Goal: Task Accomplishment & Management: Complete application form

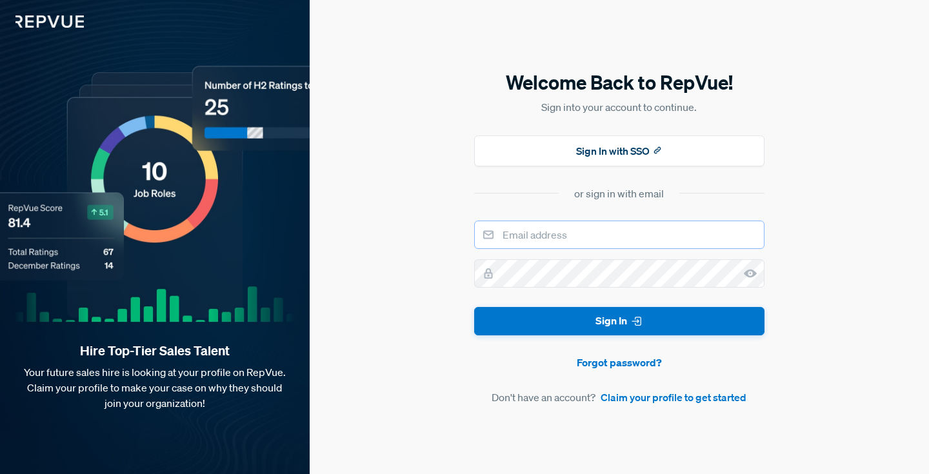
click at [609, 234] on input "email" at bounding box center [619, 235] width 290 height 28
click at [620, 152] on button "Sign In with SSO" at bounding box center [619, 151] width 290 height 31
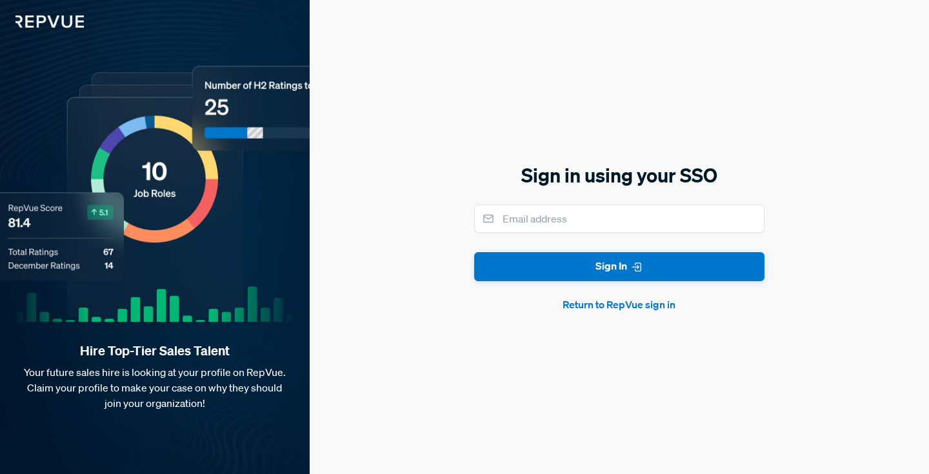
click at [653, 301] on button "Return to RepVue sign in" at bounding box center [619, 304] width 290 height 15
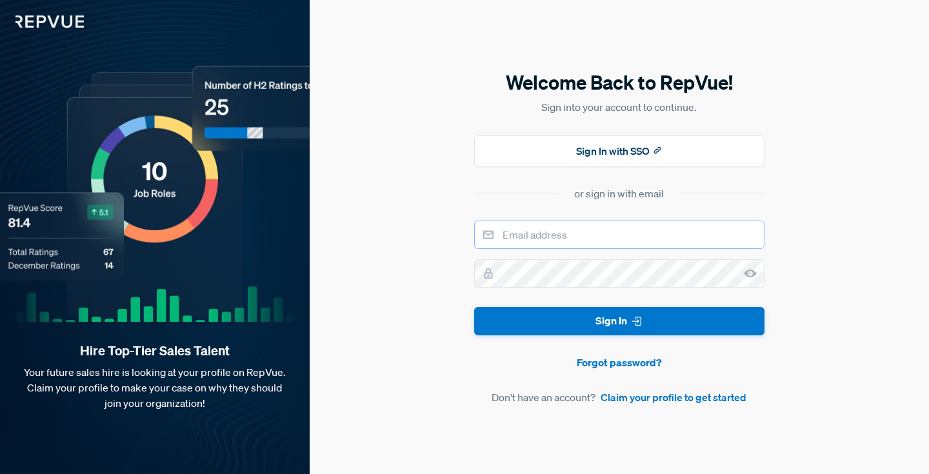
click at [590, 236] on input "email" at bounding box center [619, 235] width 290 height 28
type input "[EMAIL_ADDRESS][DOMAIN_NAME]"
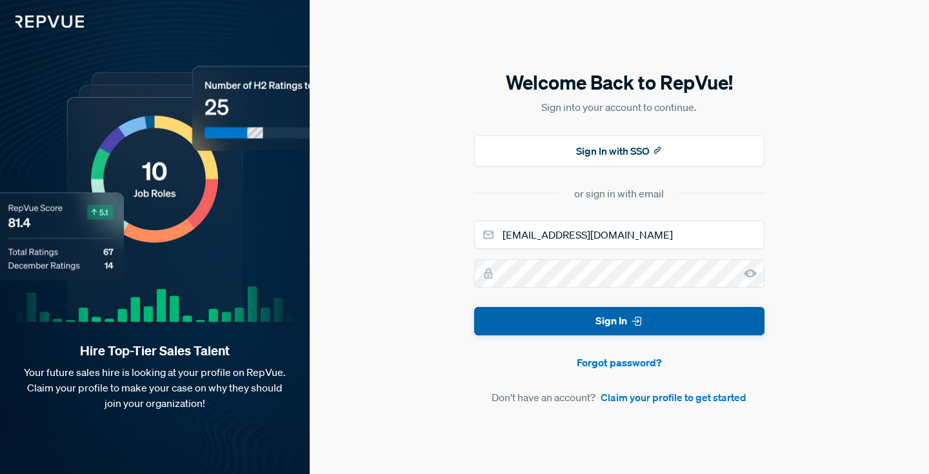
click at [660, 314] on button "Sign In" at bounding box center [619, 321] width 290 height 29
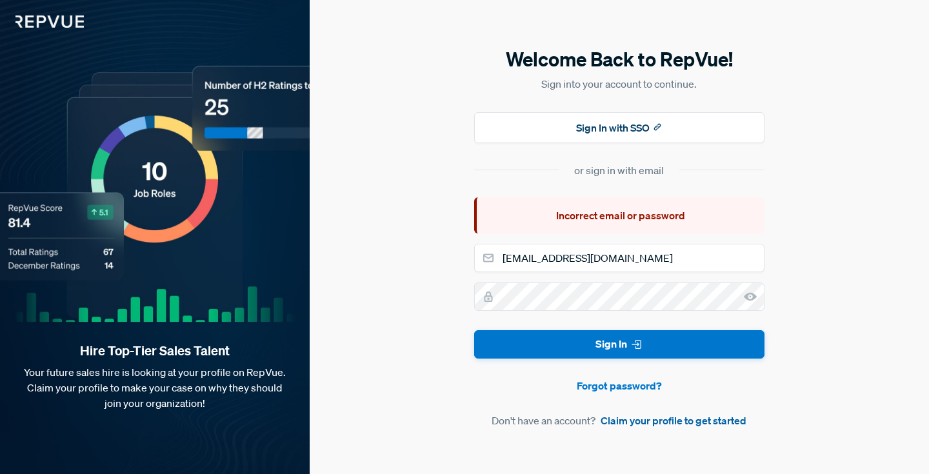
click at [646, 426] on link "Claim your profile to get started" at bounding box center [674, 420] width 146 height 15
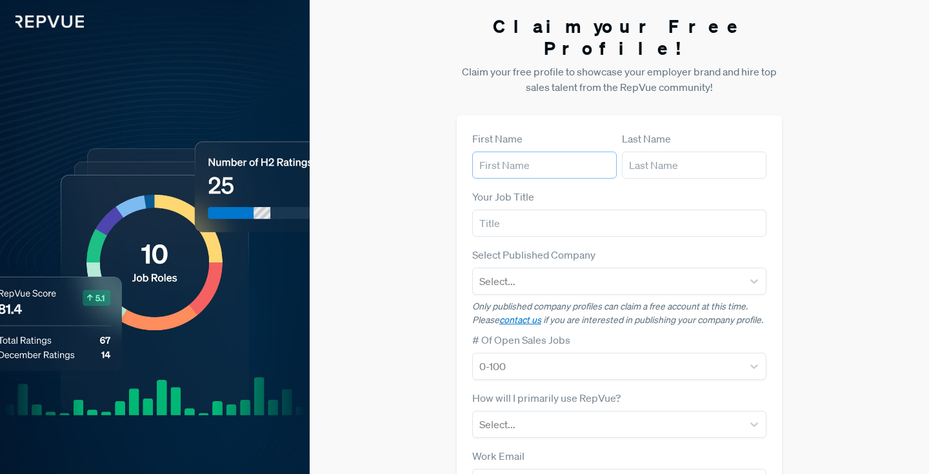
click at [549, 152] on input "text" at bounding box center [544, 165] width 145 height 27
type input "Akram"
type input "[PERSON_NAME]"
type input "[EMAIL_ADDRESS][DOMAIN_NAME]"
click at [611, 272] on div at bounding box center [608, 281] width 257 height 18
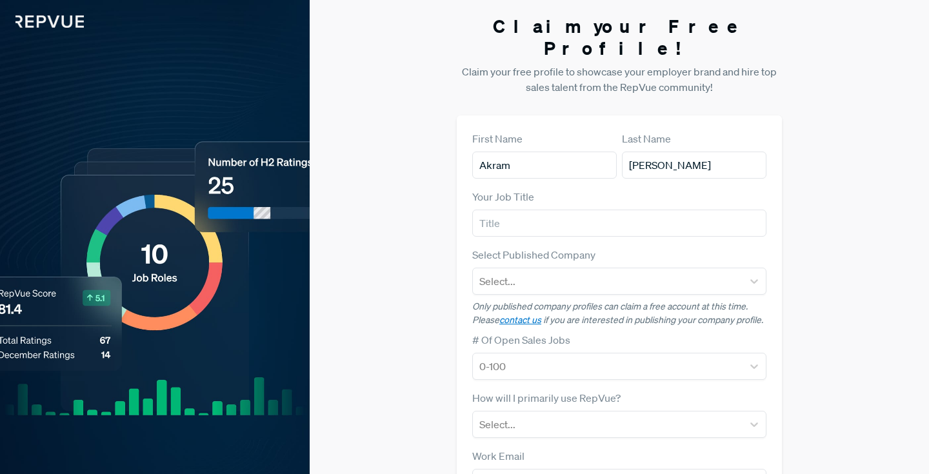
click at [829, 244] on div "Claim your Free Profile! Claim your free profile to showcase your employer bran…" at bounding box center [620, 324] width 620 height 649
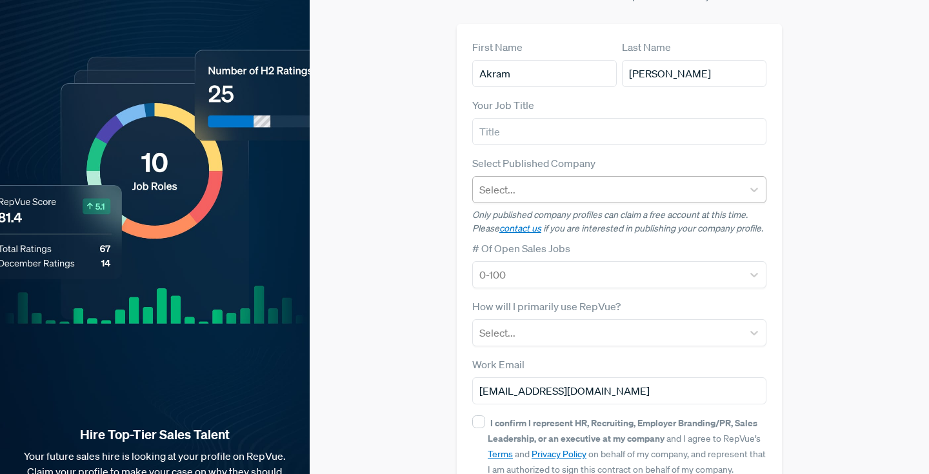
scroll to position [153, 0]
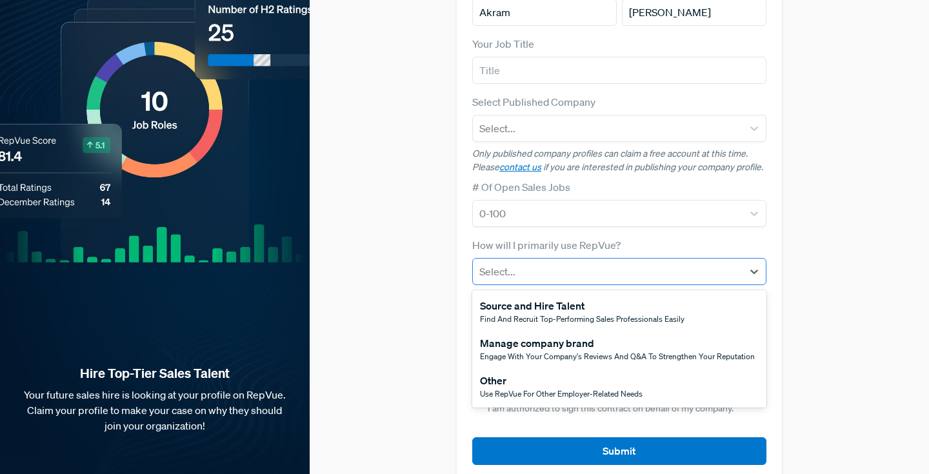
click at [635, 263] on div at bounding box center [608, 272] width 257 height 18
click at [578, 373] on div "Other" at bounding box center [561, 380] width 163 height 15
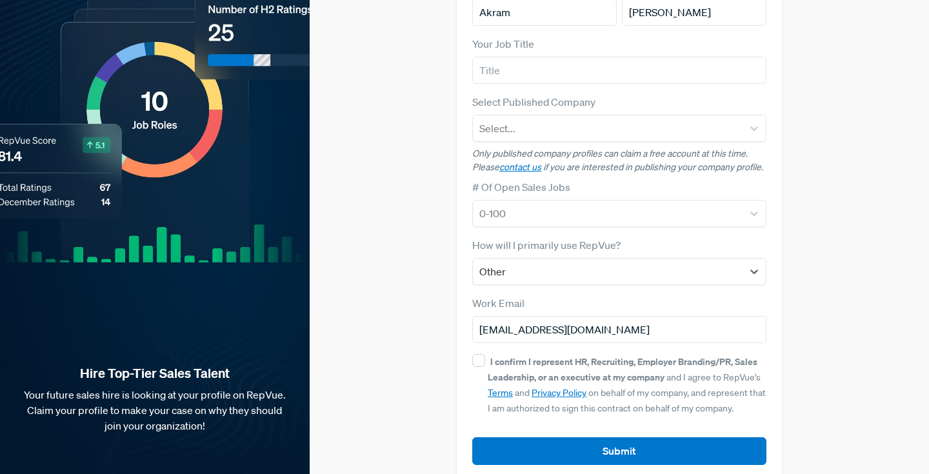
click at [574, 356] on strong "I confirm I represent HR, Recruiting, Employer Branding/PR, Sales Leadership, o…" at bounding box center [623, 370] width 270 height 28
click at [485, 354] on input "I confirm I represent HR, Recruiting, Employer Branding/PR, Sales Leadership, o…" at bounding box center [478, 360] width 13 height 13
checkbox input "true"
click at [612, 417] on article "Submit" at bounding box center [619, 441] width 294 height 48
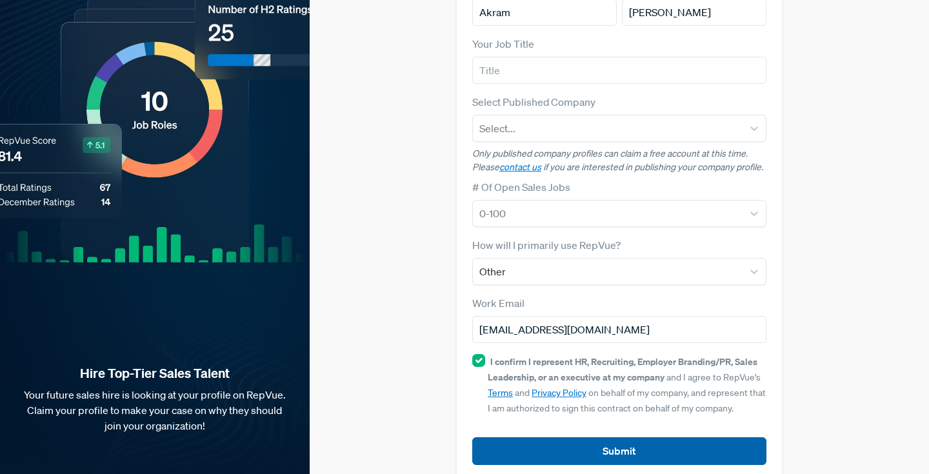
click at [615, 438] on button "Submit" at bounding box center [619, 452] width 294 height 28
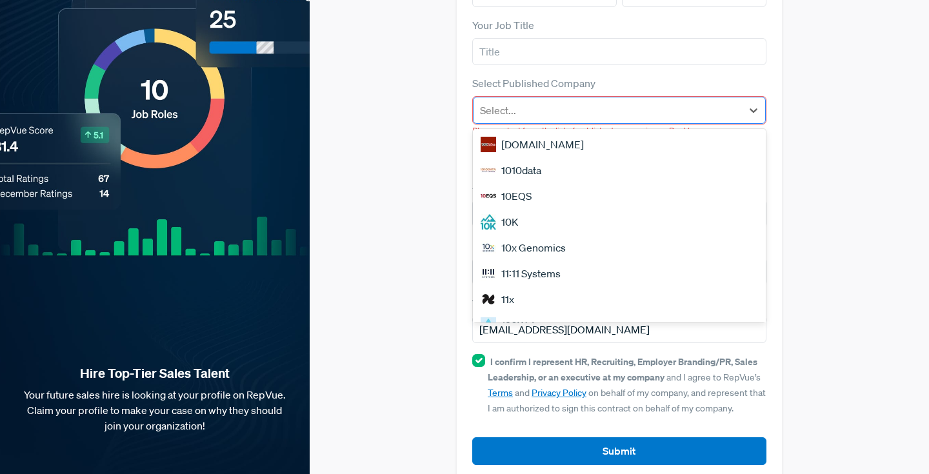
click at [580, 101] on div at bounding box center [608, 110] width 256 height 18
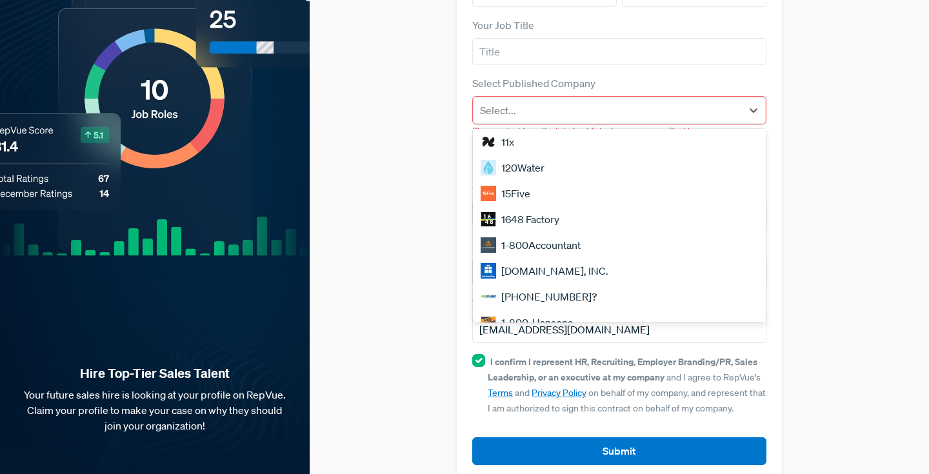
scroll to position [158, 0]
click at [427, 172] on div "Claim your Free Profile! Claim your free profile to showcase your employer bran…" at bounding box center [620, 162] width 620 height 668
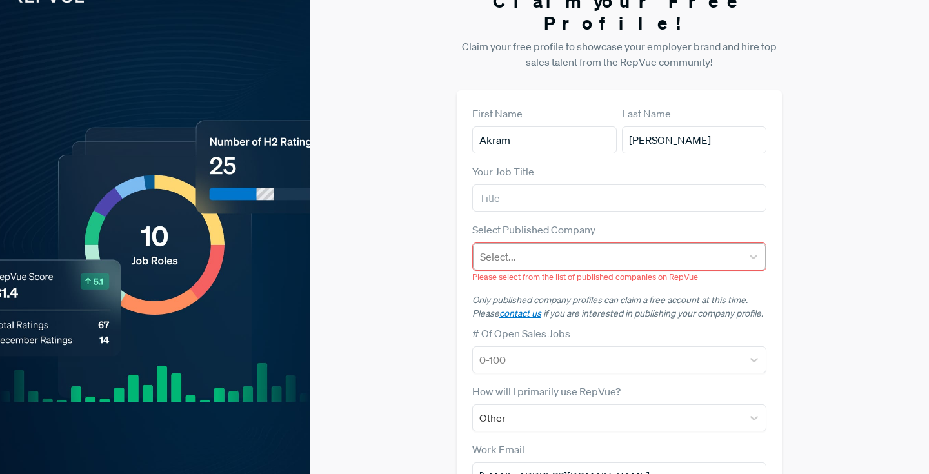
scroll to position [0, 0]
